Goal: Information Seeking & Learning: Learn about a topic

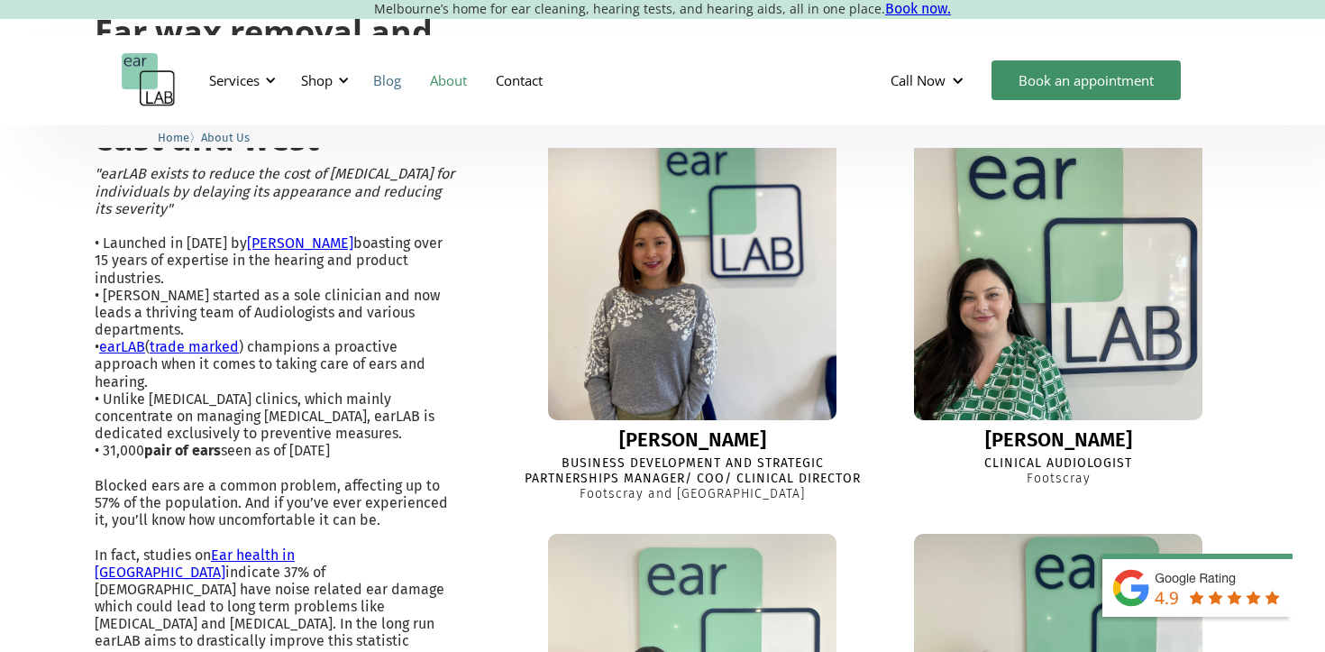
scroll to position [555, 0]
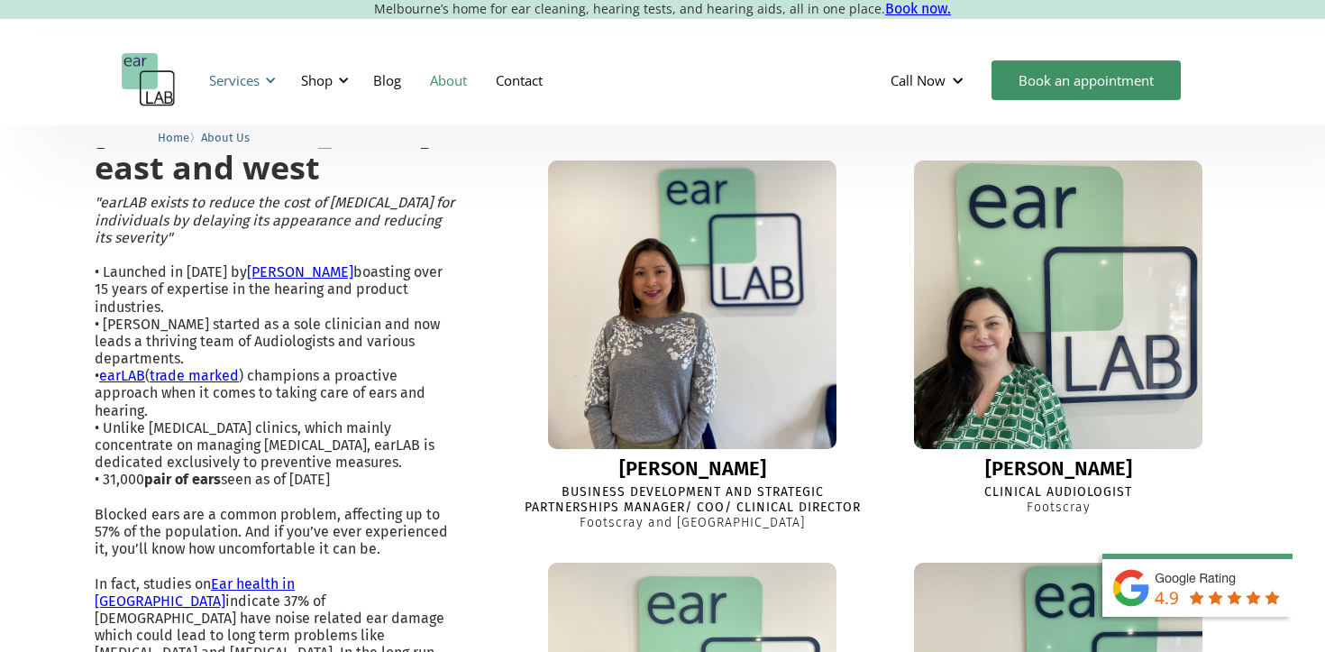
click at [245, 86] on div "Services" at bounding box center [234, 80] width 50 height 18
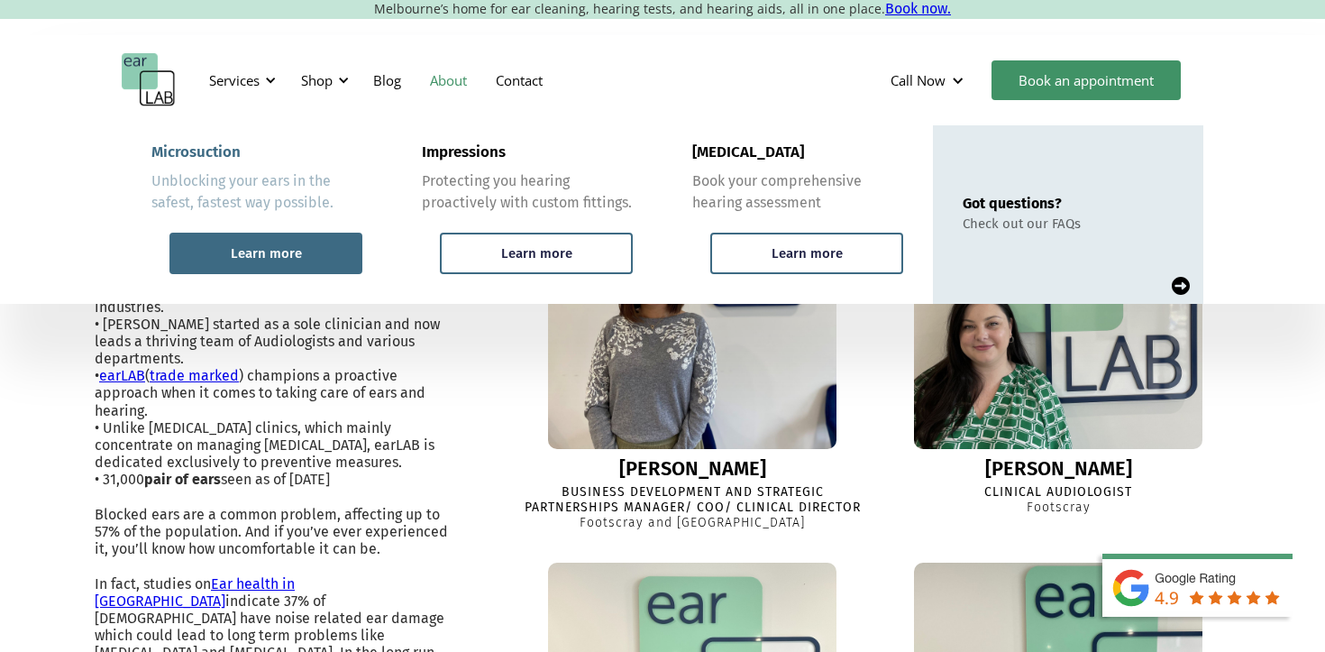
click at [289, 246] on div "Learn more" at bounding box center [266, 253] width 71 height 16
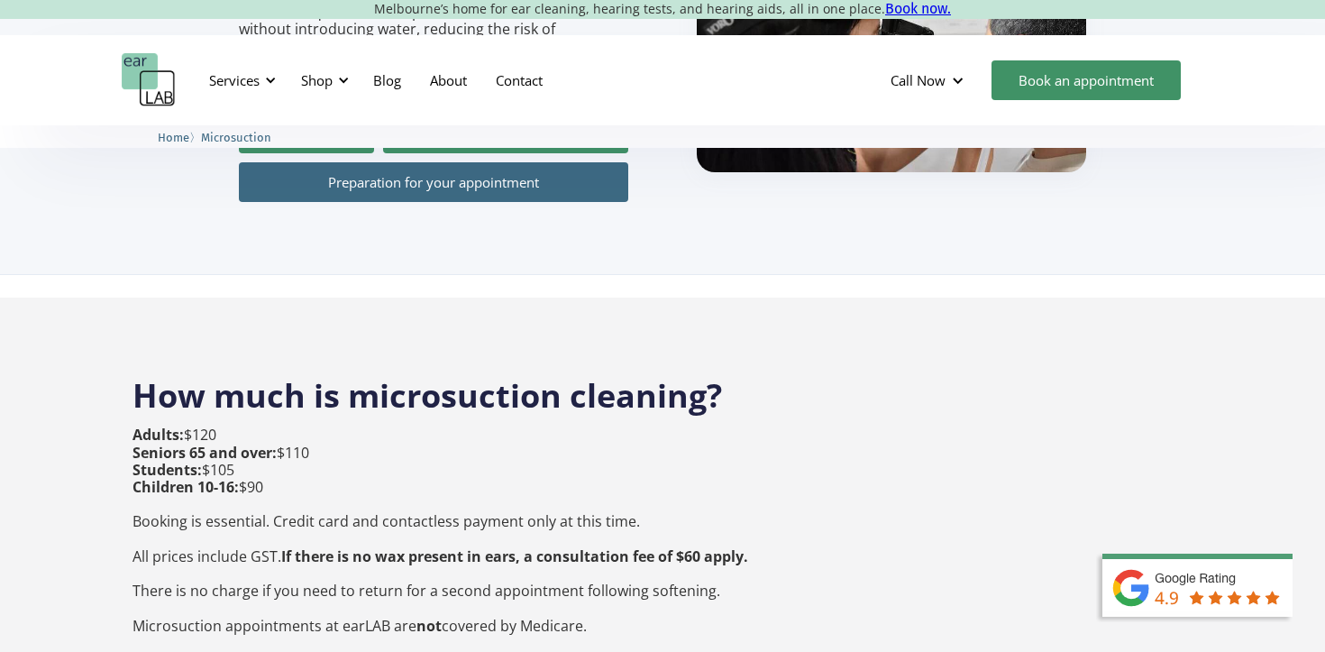
scroll to position [463, 0]
